Goal: Find specific page/section: Find specific page/section

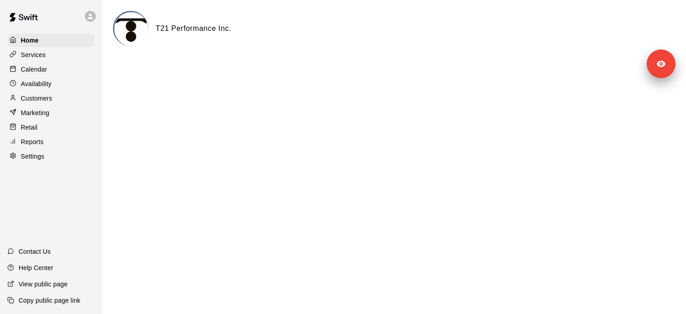
click at [57, 94] on div "Customers" at bounding box center [51, 99] width 88 height 14
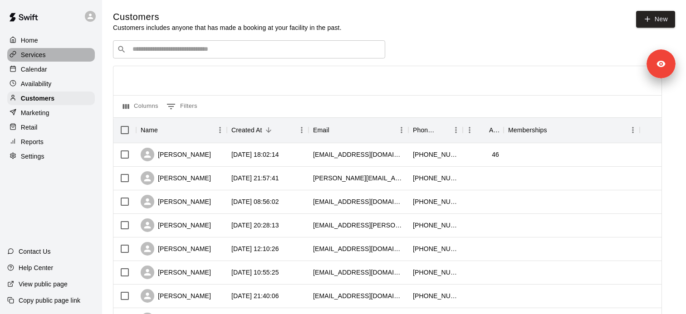
click at [61, 55] on div "Services" at bounding box center [51, 55] width 88 height 14
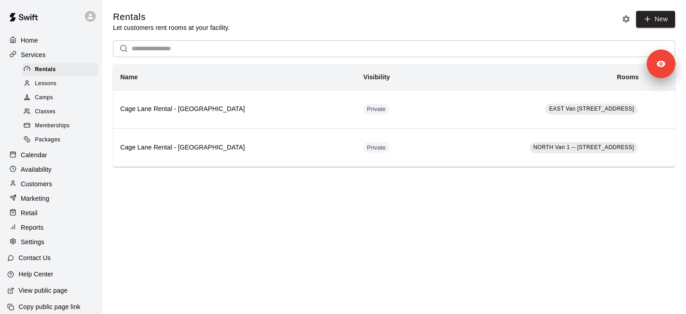
click at [82, 124] on div "Memberships" at bounding box center [60, 126] width 77 height 13
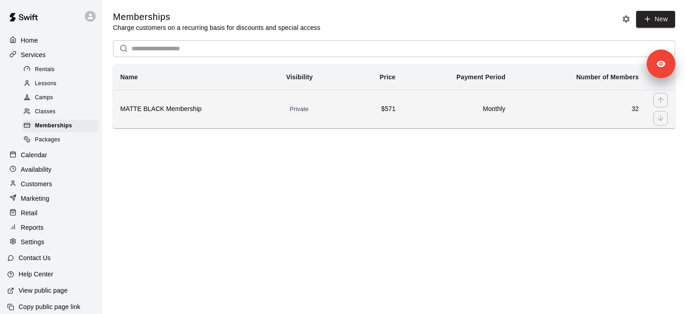
click at [195, 108] on h6 "MATTE BLACK Membership" at bounding box center [196, 109] width 152 height 10
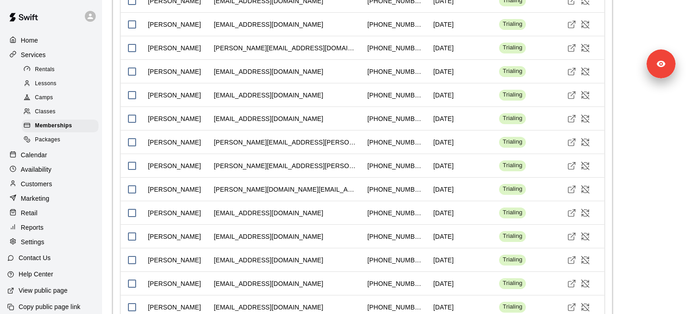
scroll to position [795, 0]
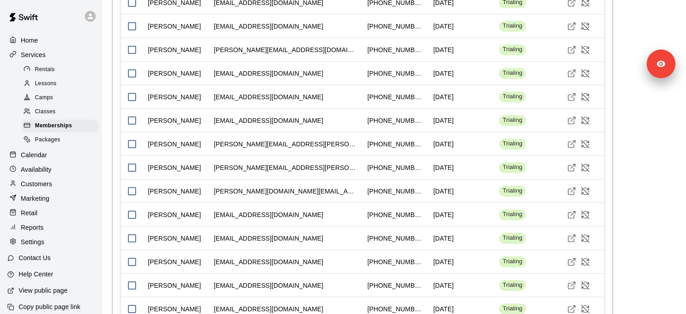
click at [53, 82] on span "Lessons" at bounding box center [46, 83] width 22 height 9
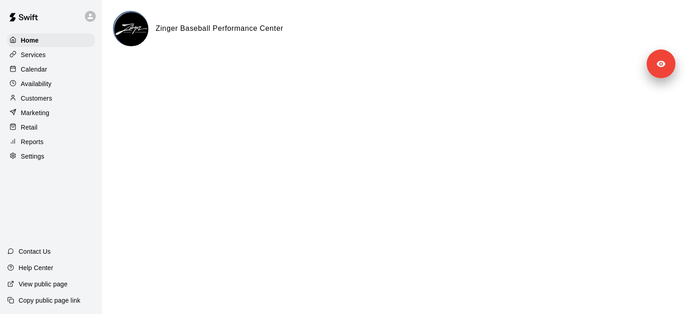
click at [54, 56] on div "Services" at bounding box center [51, 55] width 88 height 14
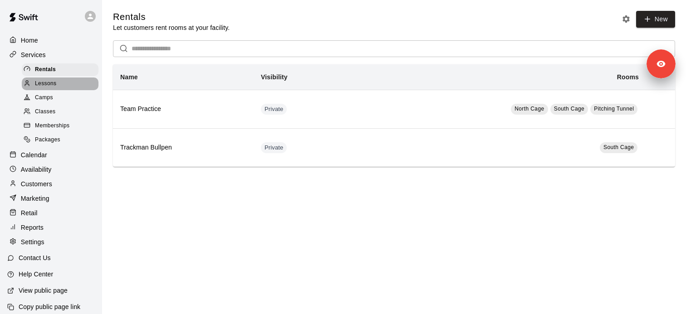
click at [61, 83] on div "Lessons" at bounding box center [60, 84] width 77 height 13
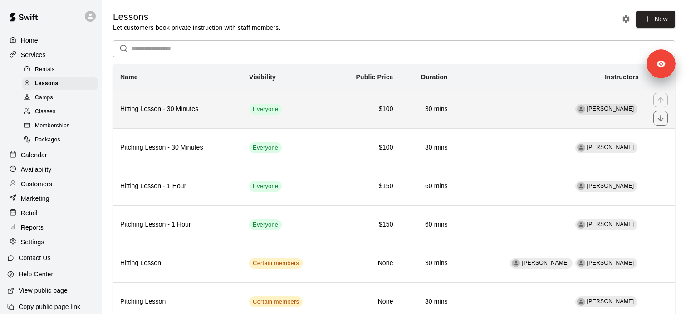
click at [180, 109] on h6 "Hitting Lesson - 30 Minutes" at bounding box center [177, 109] width 114 height 10
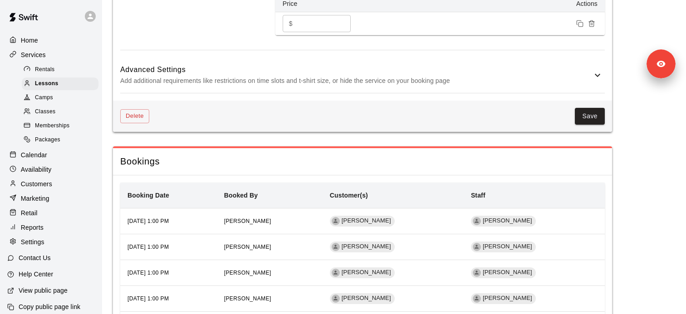
scroll to position [720, 0]
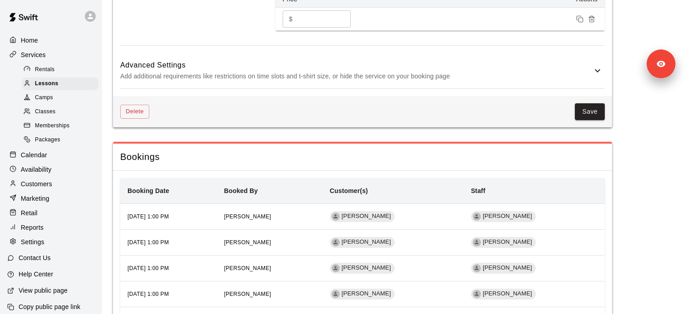
click at [246, 71] on h6 "Advanced Settings" at bounding box center [356, 65] width 472 height 12
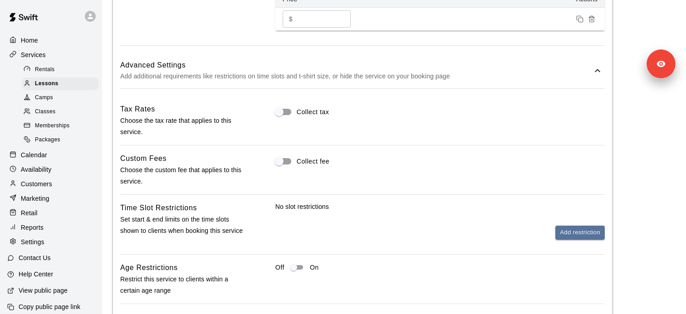
scroll to position [948, 0]
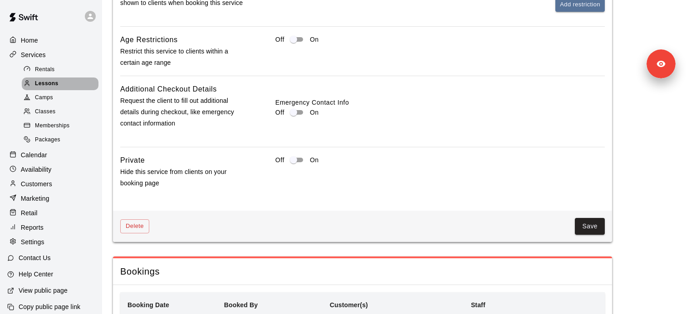
click at [46, 81] on span "Lessons" at bounding box center [47, 83] width 24 height 9
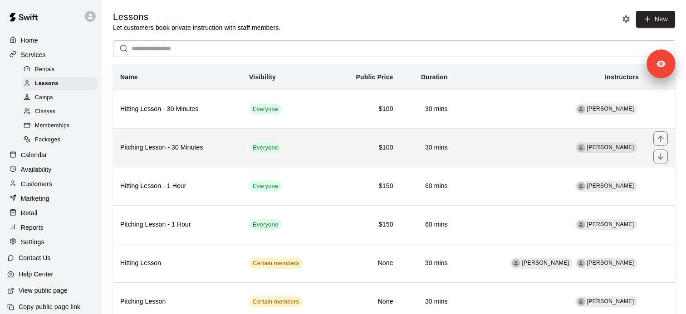
click at [190, 150] on h6 "Pitching Lesson - 30 Minutes" at bounding box center [177, 148] width 114 height 10
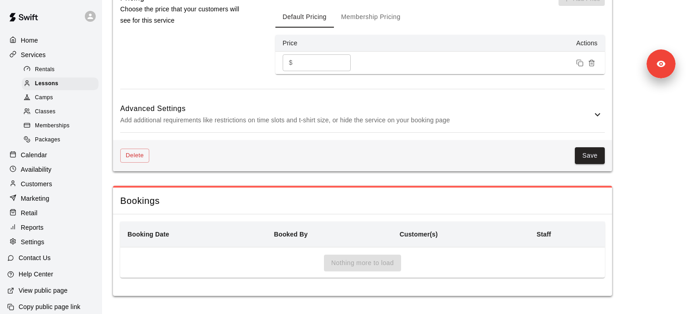
click at [288, 120] on p "Add additional requirements like restrictions on time slots and t-shirt size, o…" at bounding box center [356, 120] width 472 height 11
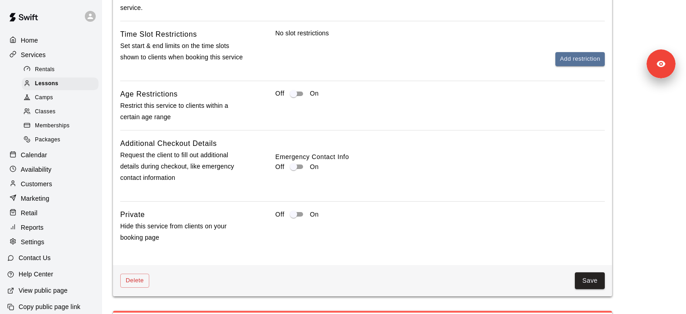
scroll to position [940, 0]
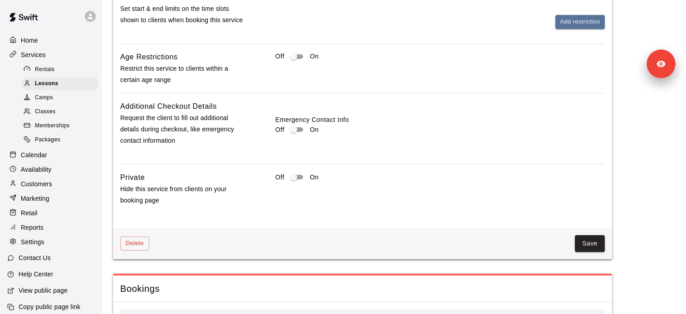
click at [56, 99] on div "Camps" at bounding box center [60, 98] width 77 height 13
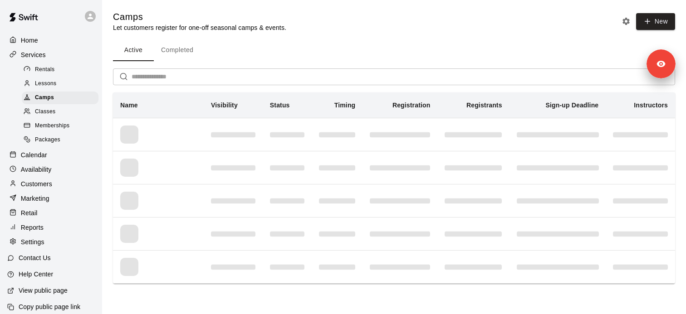
click at [56, 115] on div "Classes" at bounding box center [60, 112] width 77 height 13
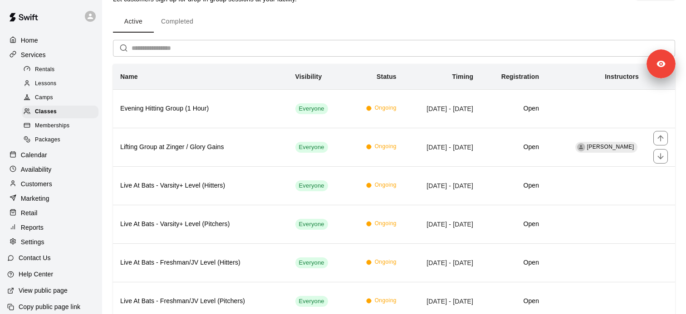
scroll to position [60, 0]
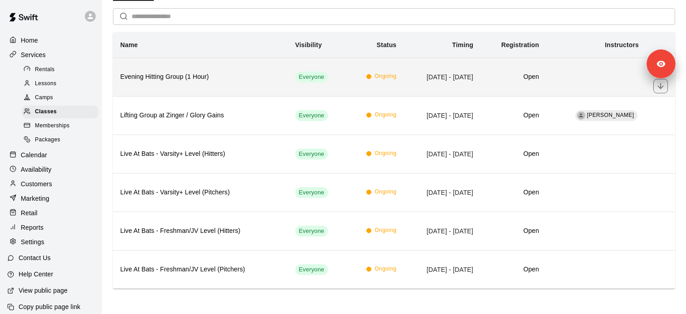
click at [204, 73] on h6 "Evening Hitting Group (1 Hour)" at bounding box center [200, 77] width 161 height 10
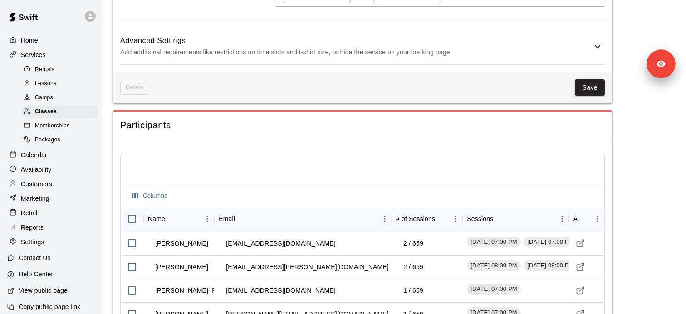
scroll to position [576, 0]
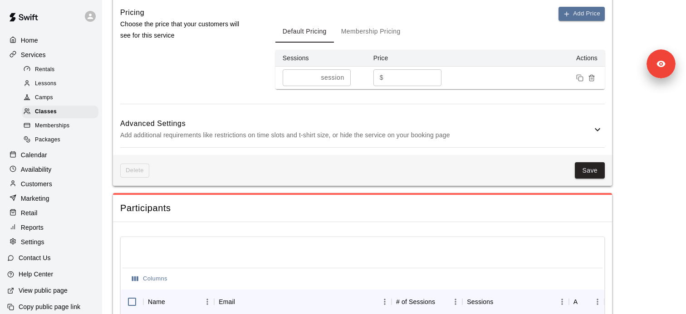
click at [270, 128] on h6 "Advanced Settings" at bounding box center [356, 124] width 472 height 12
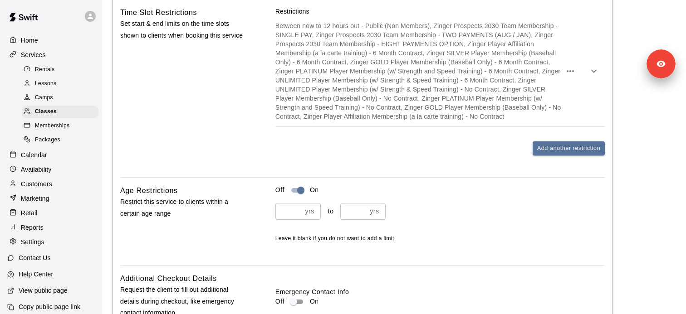
scroll to position [775, 0]
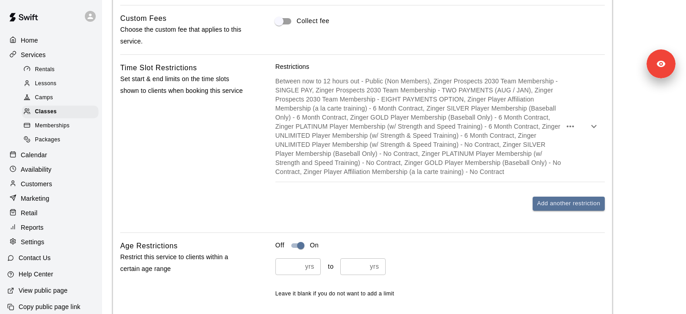
click at [391, 143] on p "Between now to 12 hours out - Public (Non Members), Zinger Prospects 2030 Team …" at bounding box center [418, 127] width 286 height 100
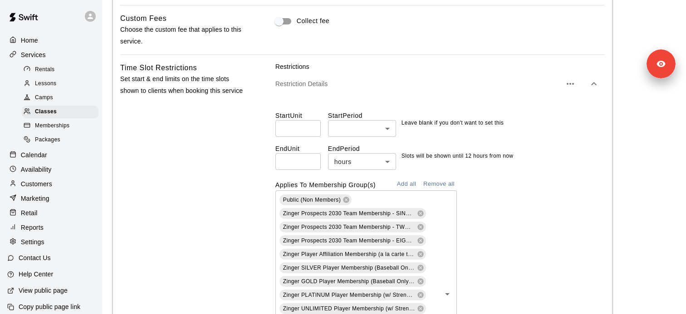
click at [285, 162] on input "**" at bounding box center [297, 161] width 45 height 17
click at [299, 162] on input "*" at bounding box center [297, 161] width 45 height 17
type input "*"
click at [353, 167] on body "**********" at bounding box center [343, 268] width 686 height 2087
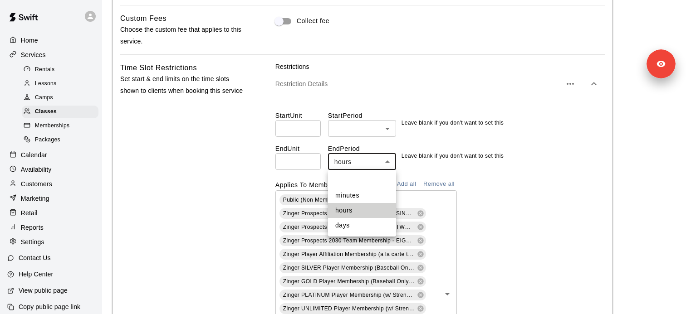
click at [352, 184] on li at bounding box center [362, 181] width 68 height 15
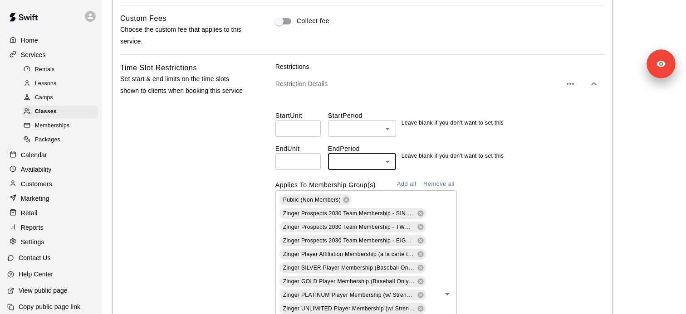
click at [296, 129] on input "number" at bounding box center [297, 128] width 45 height 17
type input "**"
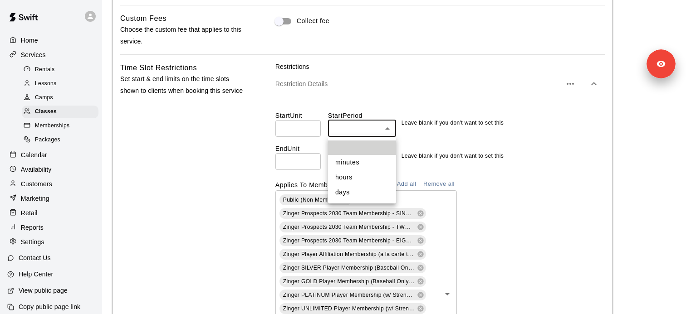
click at [343, 122] on body "**********" at bounding box center [343, 268] width 686 height 2087
click at [350, 177] on li "hours" at bounding box center [362, 177] width 68 height 15
type input "*****"
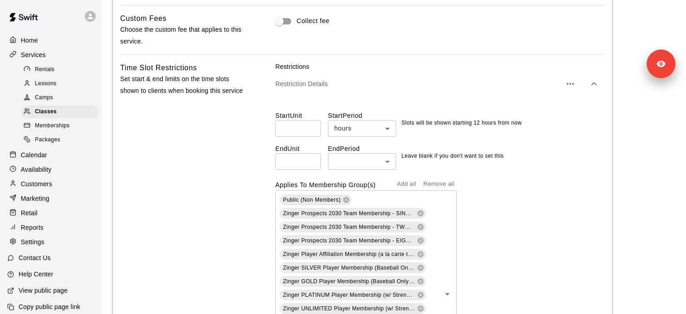
click at [57, 73] on div "Rentals" at bounding box center [60, 70] width 77 height 13
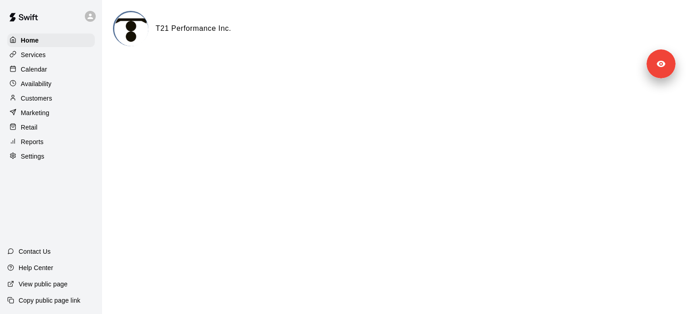
click at [43, 96] on p "Customers" at bounding box center [36, 98] width 31 height 9
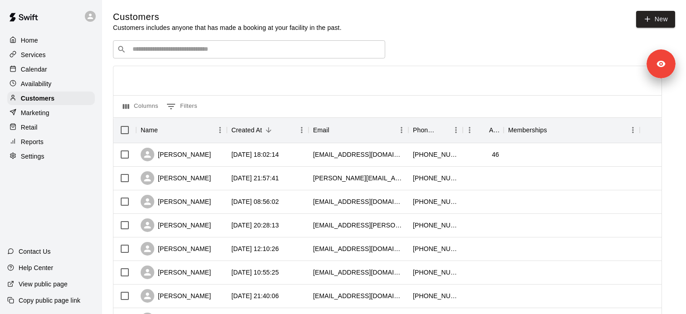
click at [200, 49] on input "Search customers by name or email" at bounding box center [255, 49] width 251 height 9
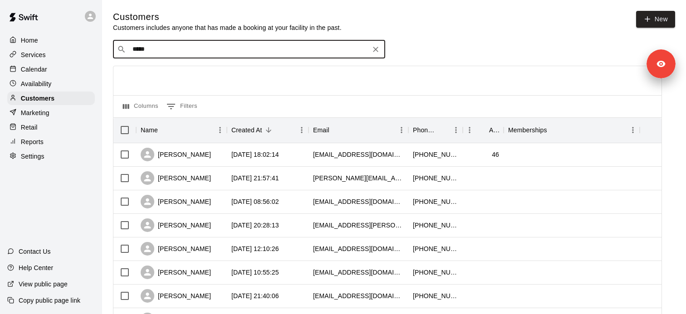
type input "******"
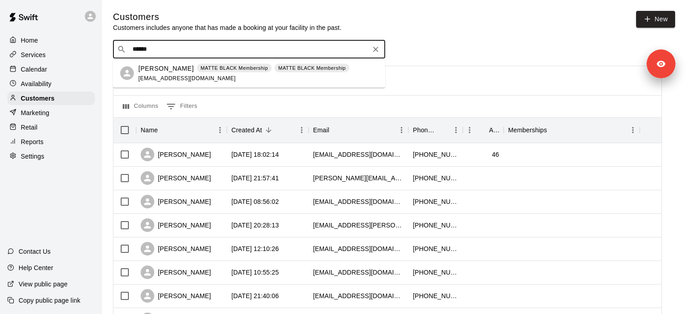
drag, startPoint x: 223, startPoint y: 59, endPoint x: 220, endPoint y: 69, distance: 10.9
click at [220, 69] on p "MATTE BLACK Membership" at bounding box center [235, 68] width 68 height 8
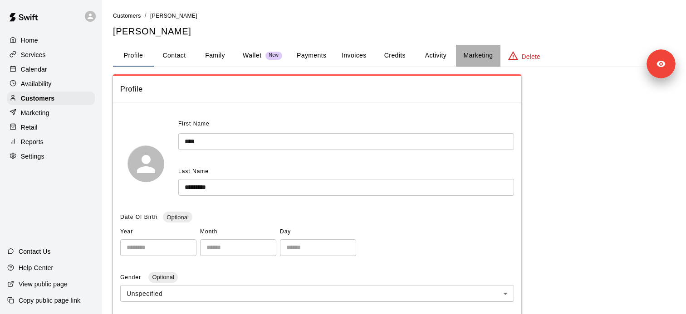
click at [460, 55] on button "Marketing" at bounding box center [478, 56] width 44 height 22
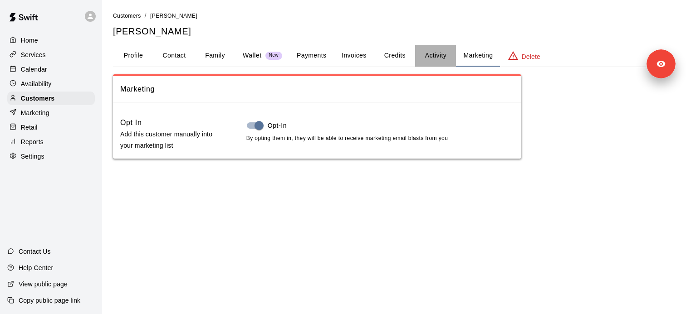
click at [431, 47] on button "Activity" at bounding box center [435, 56] width 41 height 22
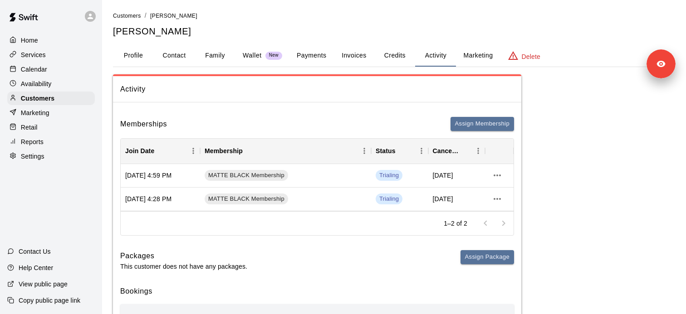
click at [571, 159] on div "Activity Memberships Assign Membership Join Date Membership Status Cancel Date …" at bounding box center [394, 304] width 562 height 461
click at [223, 58] on button "Family" at bounding box center [215, 56] width 41 height 22
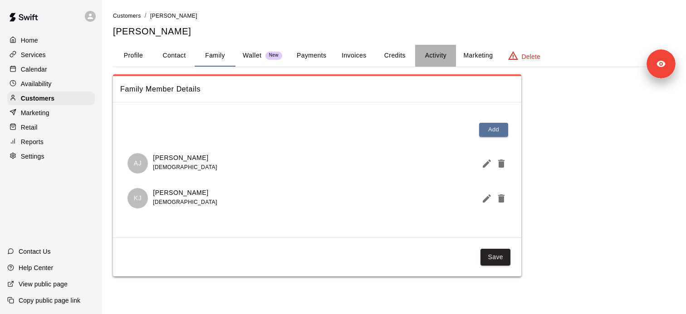
click at [440, 58] on button "Activity" at bounding box center [435, 56] width 41 height 22
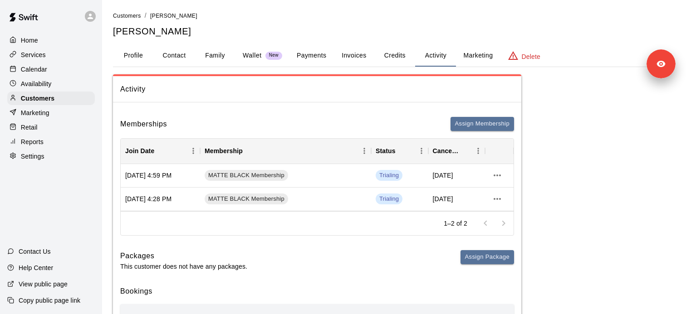
click at [252, 55] on p "Wallet" at bounding box center [252, 56] width 19 height 10
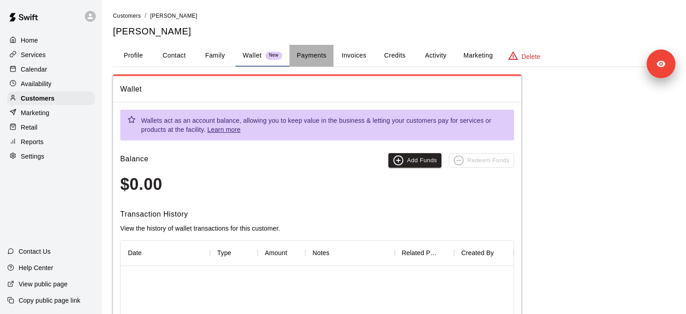
click at [308, 53] on button "Payments" at bounding box center [311, 56] width 44 height 22
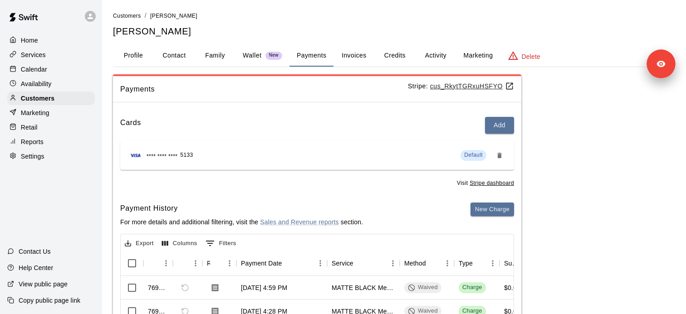
click at [447, 86] on u "cus_RkytTGRxuHSFYO" at bounding box center [472, 86] width 84 height 7
click at [66, 57] on div "Services" at bounding box center [51, 55] width 88 height 14
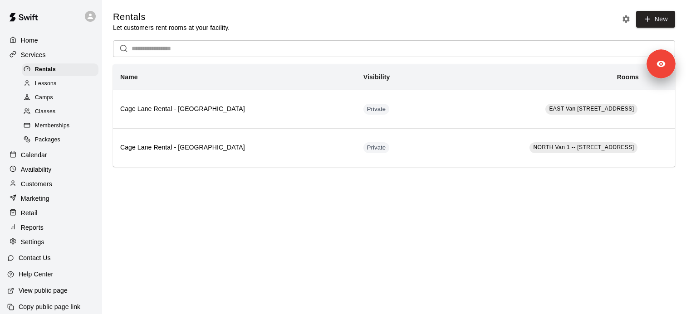
click at [82, 127] on div "Memberships" at bounding box center [60, 126] width 77 height 13
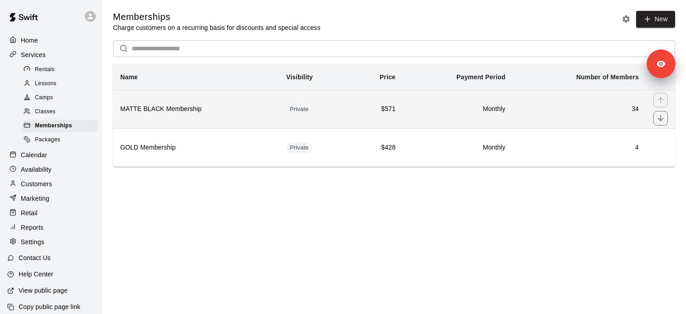
click at [222, 113] on h6 "MATTE BLACK Membership" at bounding box center [196, 109] width 152 height 10
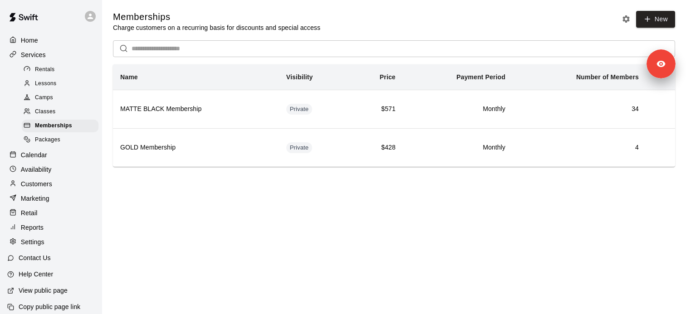
click at [42, 183] on p "Customers" at bounding box center [36, 184] width 31 height 9
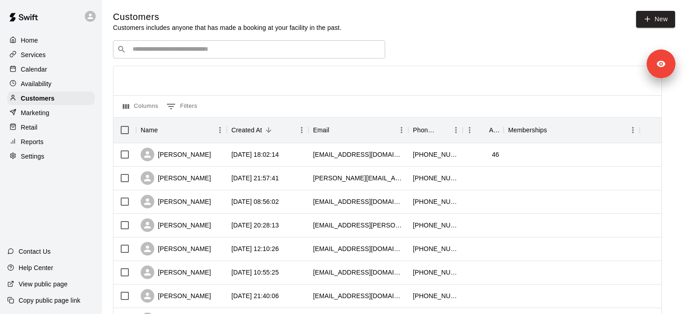
click at [225, 51] on input "Search customers by name or email" at bounding box center [255, 49] width 251 height 9
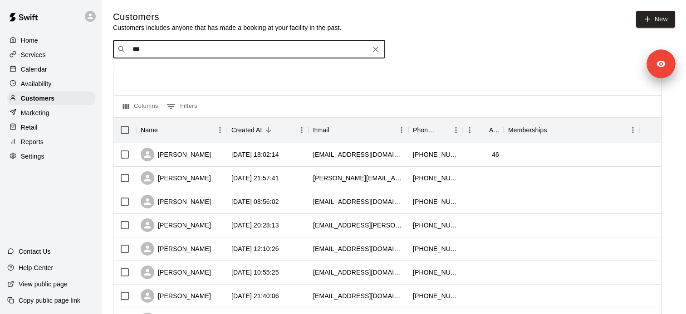
type input "****"
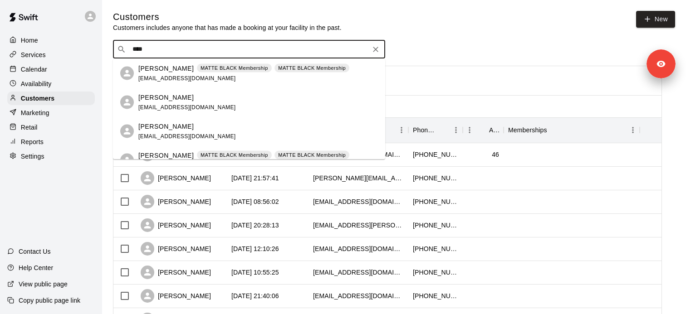
click at [221, 73] on div "Gina Macdonald MATTE BLACK Membership MATTE BLACK Membership ginamac@telus.net" at bounding box center [243, 74] width 211 height 20
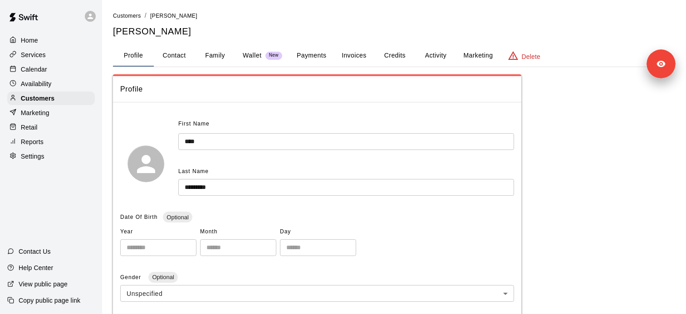
click at [449, 56] on button "Activity" at bounding box center [435, 56] width 41 height 22
